Goal: Task Accomplishment & Management: Complete application form

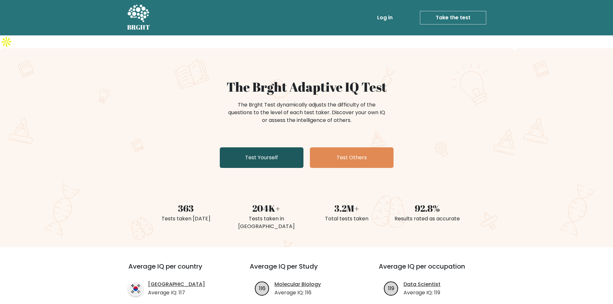
click at [272, 147] on link "Test Yourself" at bounding box center [262, 157] width 84 height 21
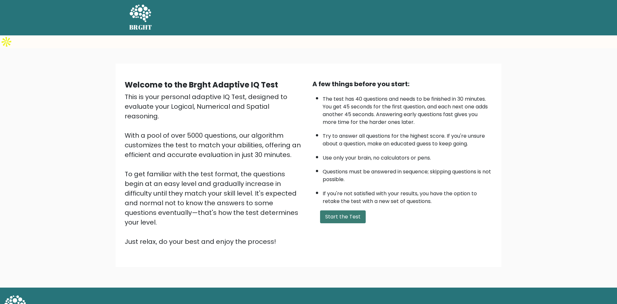
click at [341, 210] on button "Start the Test" at bounding box center [343, 216] width 46 height 13
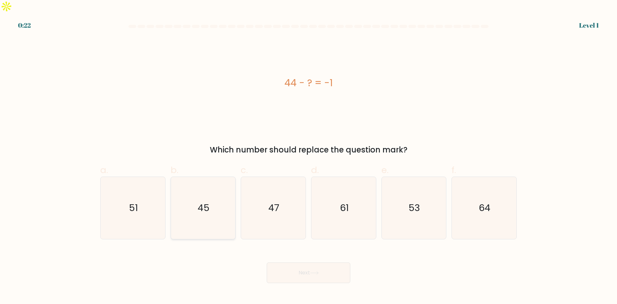
click at [188, 190] on icon "45" at bounding box center [203, 208] width 62 height 62
click at [309, 156] on input "b. 45" at bounding box center [309, 154] width 0 height 4
radio input "true"
click at [328, 262] on button "Next" at bounding box center [309, 272] width 84 height 21
click at [312, 271] on icon at bounding box center [314, 273] width 9 height 4
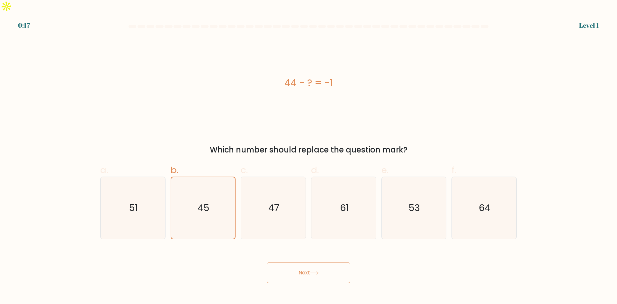
click at [312, 262] on button "Next" at bounding box center [309, 272] width 84 height 21
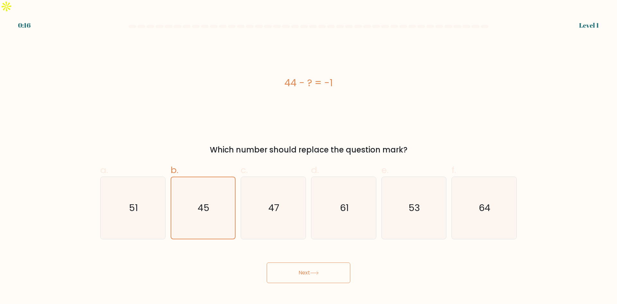
click at [312, 262] on button "Next" at bounding box center [309, 272] width 84 height 21
click at [312, 271] on icon at bounding box center [314, 273] width 9 height 4
click at [319, 271] on icon at bounding box center [314, 273] width 9 height 4
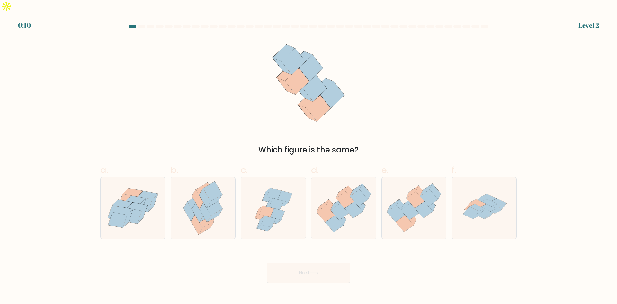
click at [319, 271] on icon at bounding box center [314, 273] width 9 height 4
click at [406, 254] on div "Next" at bounding box center [308, 265] width 424 height 36
click at [357, 202] on icon at bounding box center [354, 210] width 18 height 17
click at [309, 156] on input "d." at bounding box center [309, 154] width 0 height 4
radio input "true"
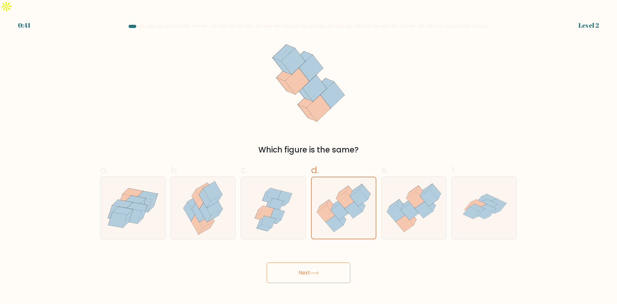
click at [319, 271] on icon at bounding box center [314, 273] width 9 height 4
click at [336, 262] on button "Next" at bounding box center [309, 272] width 84 height 21
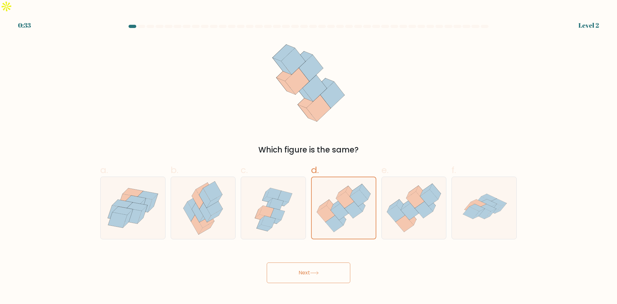
click at [336, 262] on button "Next" at bounding box center [309, 272] width 84 height 21
click at [312, 271] on icon at bounding box center [314, 273] width 9 height 4
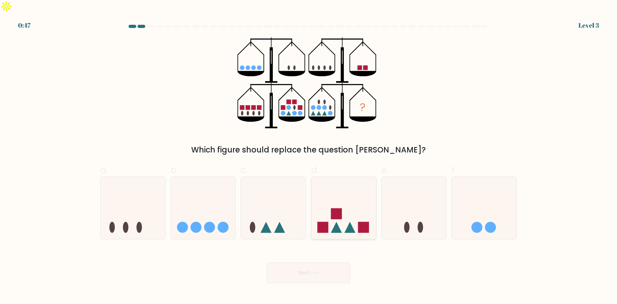
click at [353, 208] on icon at bounding box center [344, 207] width 65 height 53
click at [309, 156] on input "d." at bounding box center [309, 154] width 0 height 4
radio input "true"
click at [323, 262] on button "Next" at bounding box center [309, 272] width 84 height 21
click at [321, 264] on button "Next" at bounding box center [309, 272] width 84 height 21
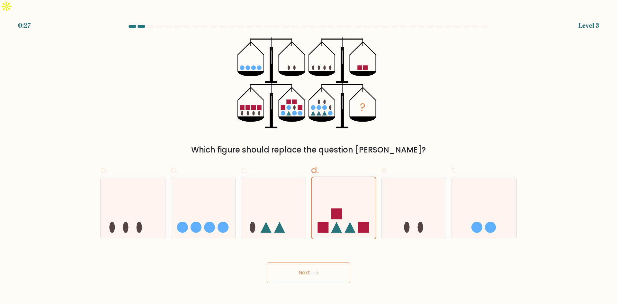
click at [321, 264] on button "Next" at bounding box center [309, 272] width 84 height 21
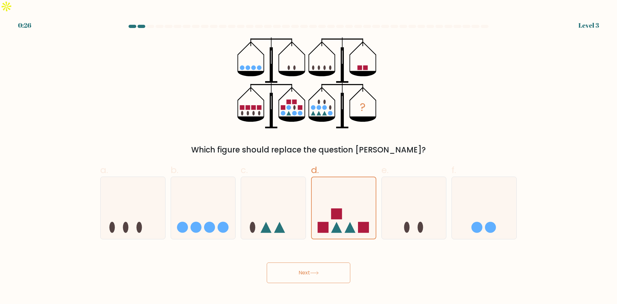
click at [321, 264] on button "Next" at bounding box center [309, 272] width 84 height 21
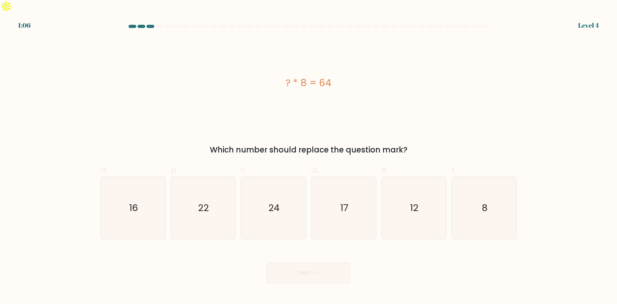
click at [322, 247] on div "Next" at bounding box center [308, 265] width 424 height 36
click at [488, 201] on text "8" at bounding box center [485, 207] width 6 height 13
click at [309, 156] on input "f. 8" at bounding box center [309, 154] width 0 height 4
radio input "true"
click at [308, 262] on button "Next" at bounding box center [309, 272] width 84 height 21
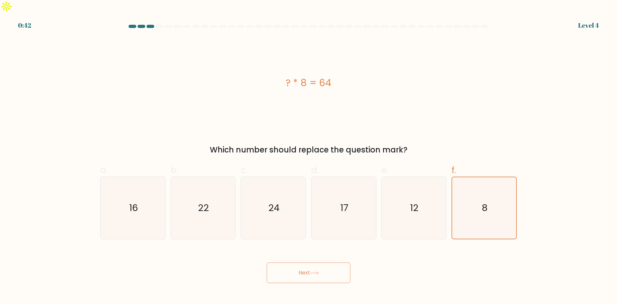
click at [450, 283] on body "0:42 Level 4 a." at bounding box center [308, 152] width 617 height 304
click at [328, 263] on button "Next" at bounding box center [309, 272] width 84 height 21
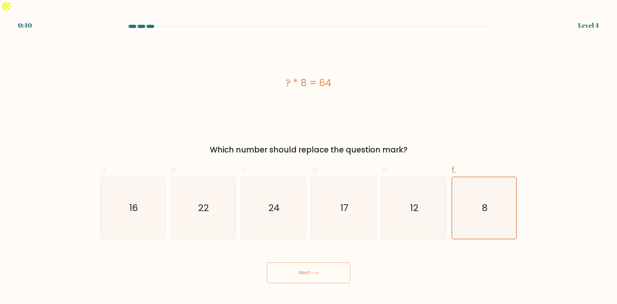
click at [328, 263] on button "Next" at bounding box center [309, 272] width 84 height 21
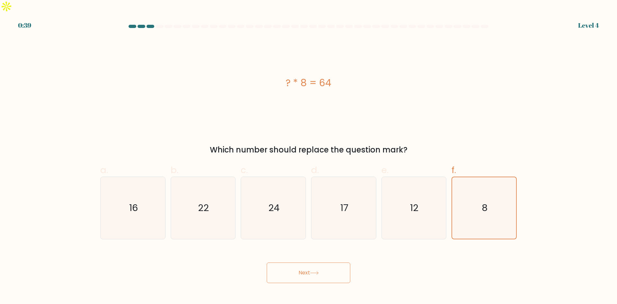
drag, startPoint x: 328, startPoint y: 263, endPoint x: 317, endPoint y: 263, distance: 10.9
click at [327, 263] on button "Next" at bounding box center [309, 272] width 84 height 21
click at [317, 263] on button "Next" at bounding box center [309, 272] width 84 height 21
click at [316, 263] on button "Next" at bounding box center [309, 272] width 84 height 21
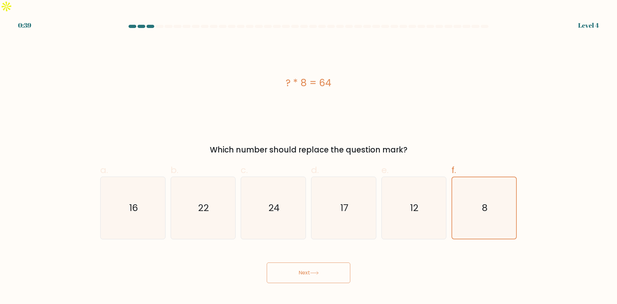
click at [316, 263] on button "Next" at bounding box center [309, 272] width 84 height 21
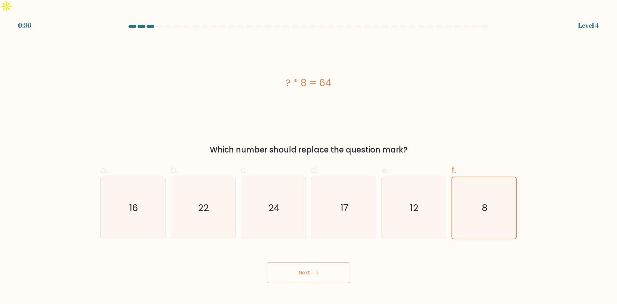
click at [316, 263] on button "Next" at bounding box center [309, 272] width 84 height 21
click at [300, 262] on button "Next" at bounding box center [309, 272] width 84 height 21
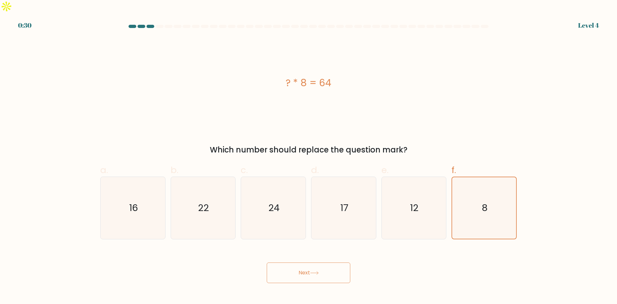
click at [300, 262] on button "Next" at bounding box center [309, 272] width 84 height 21
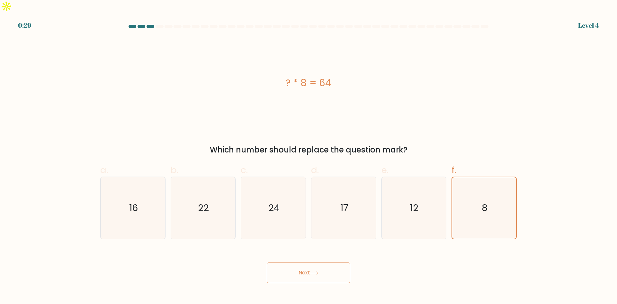
click at [300, 262] on button "Next" at bounding box center [309, 272] width 84 height 21
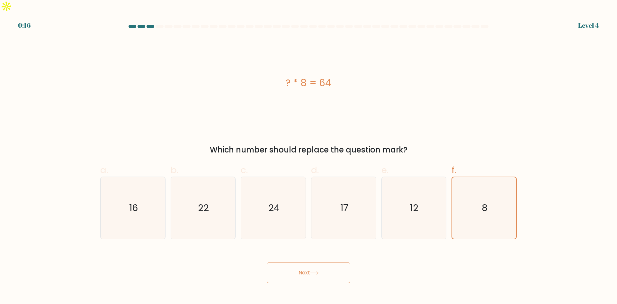
click at [330, 262] on button "Next" at bounding box center [309, 272] width 84 height 21
